Goal: Communication & Community: Connect with others

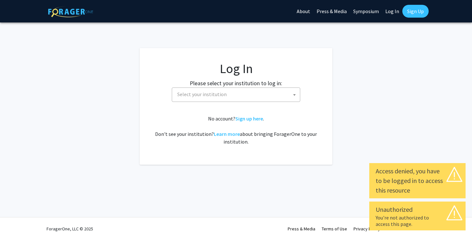
click at [295, 97] on span at bounding box center [294, 95] width 6 height 14
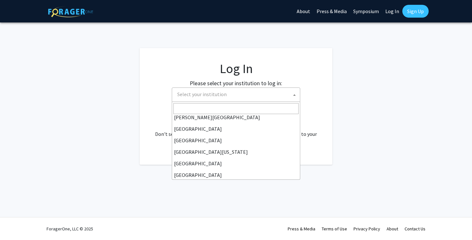
scroll to position [39, 0]
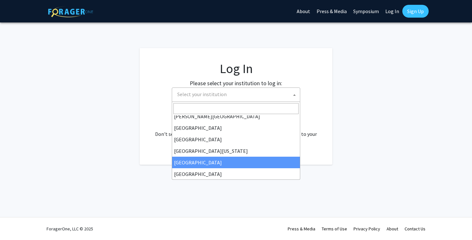
select select "12"
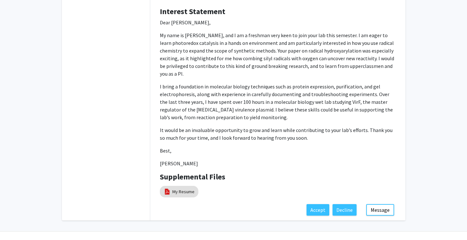
scroll to position [142, 0]
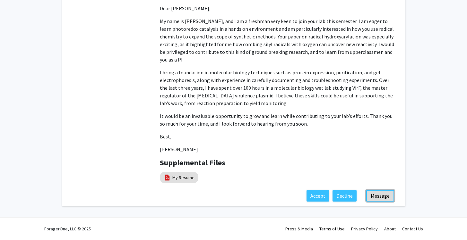
click at [375, 195] on button "Message" at bounding box center [380, 196] width 28 height 12
